Goal: Use online tool/utility: Utilize a website feature to perform a specific function

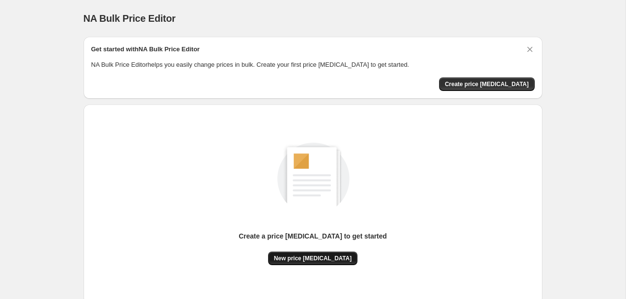
click at [324, 259] on span "New price [MEDICAL_DATA]" at bounding box center [313, 258] width 78 height 8
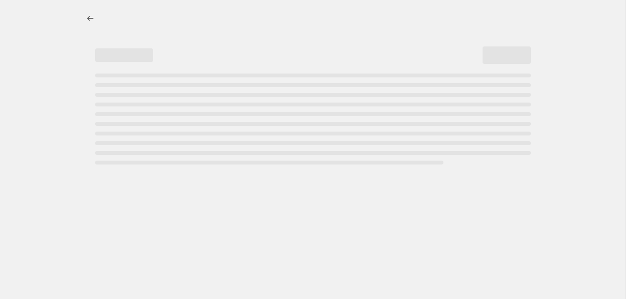
select select "percentage"
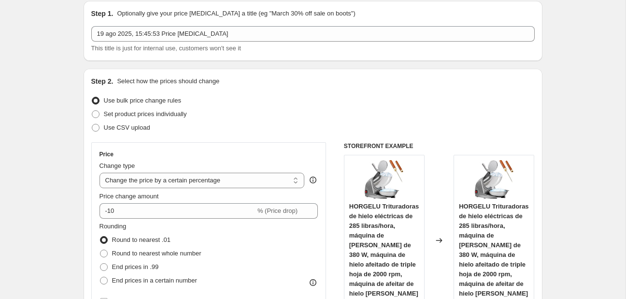
scroll to position [102, 0]
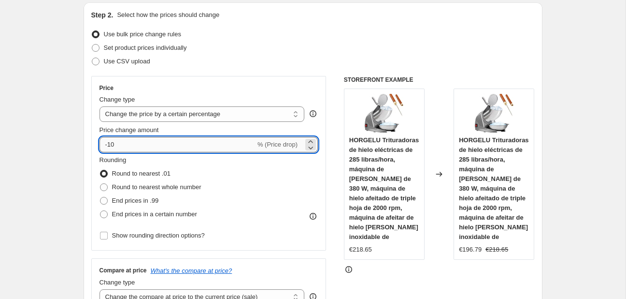
click at [149, 140] on input "-10" at bounding box center [178, 144] width 156 height 15
type input "-1"
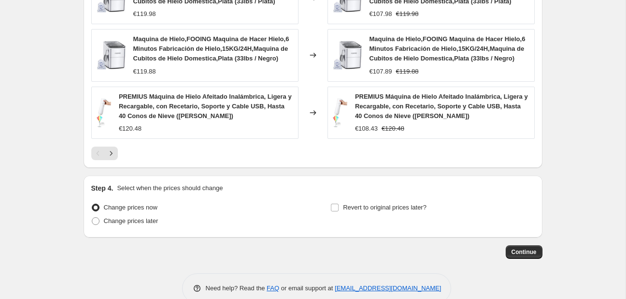
scroll to position [730, 0]
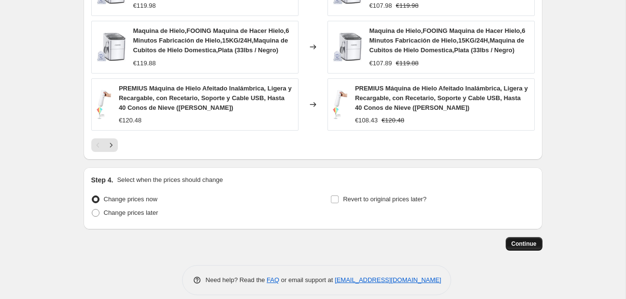
type input "-25"
click at [531, 240] on span "Continue" at bounding box center [524, 244] width 25 height 8
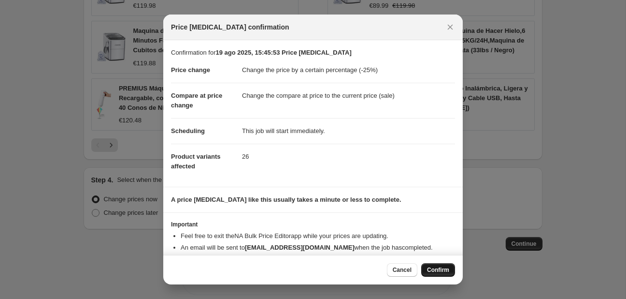
click at [438, 269] on span "Confirm" at bounding box center [438, 270] width 22 height 8
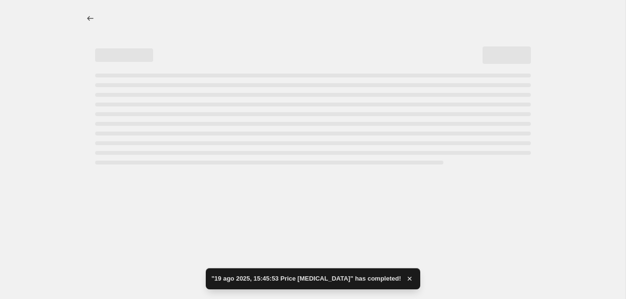
select select "percentage"
